Goal: Communication & Community: Answer question/provide support

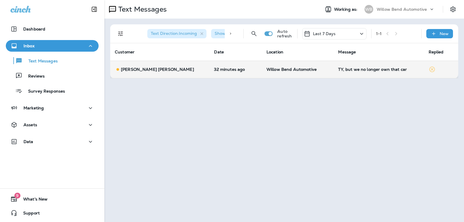
click at [310, 72] on td "Willow Bend Automotive" at bounding box center [298, 69] width 72 height 17
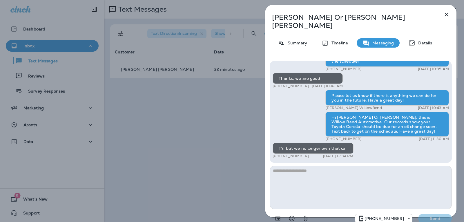
click at [310, 167] on textarea at bounding box center [361, 188] width 182 height 44
type textarea "*"
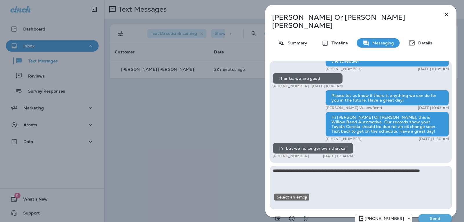
click at [295, 213] on button "Select an emoji" at bounding box center [292, 219] width 12 height 12
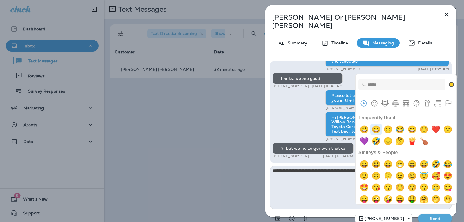
click at [375, 131] on img "grinning" at bounding box center [377, 130] width 12 height 12
type textarea "**********"
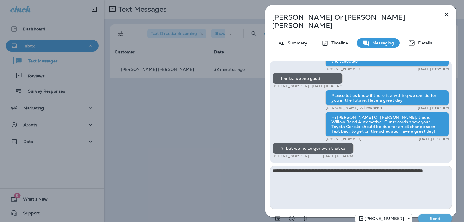
click at [437, 214] on button "Send" at bounding box center [435, 218] width 34 height 9
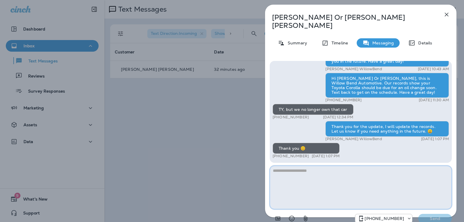
click at [302, 167] on textarea at bounding box center [361, 188] width 182 height 44
type textarea "**********"
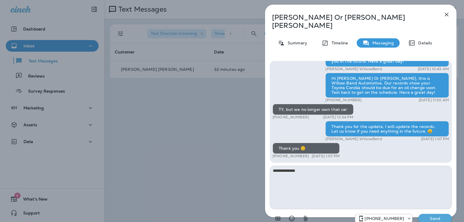
click at [434, 216] on p "Send" at bounding box center [435, 218] width 24 height 5
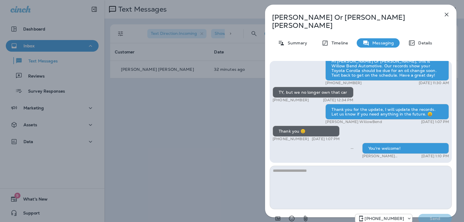
click at [449, 17] on icon "button" at bounding box center [446, 14] width 7 height 7
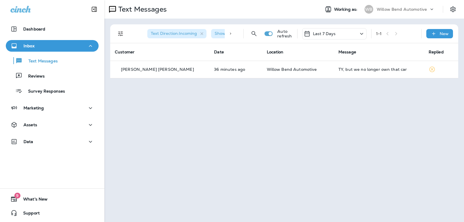
click at [318, 33] on p "Last 7 Days" at bounding box center [324, 33] width 23 height 5
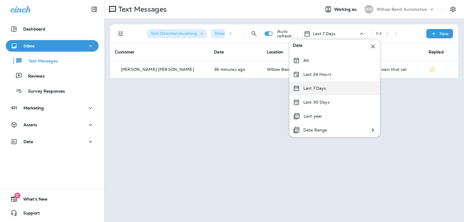
click at [321, 88] on p "Last 7 Days" at bounding box center [315, 88] width 23 height 5
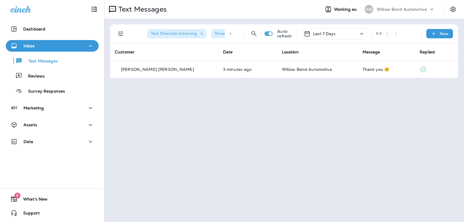
click at [333, 34] on p "Last 7 Days" at bounding box center [324, 33] width 23 height 5
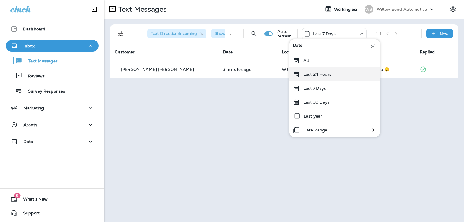
click at [330, 76] on p "Last 24 Hours" at bounding box center [318, 74] width 28 height 5
